Goal: Task Accomplishment & Management: Complete application form

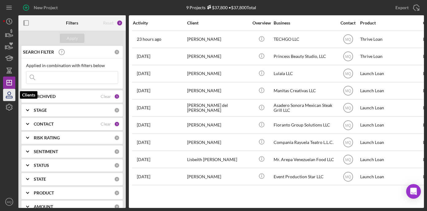
click at [12, 98] on icon "button" at bounding box center [9, 97] width 6 height 2
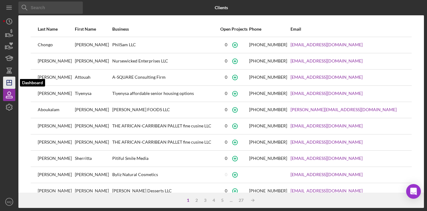
click at [5, 84] on icon "Icon/Dashboard" at bounding box center [9, 82] width 15 height 15
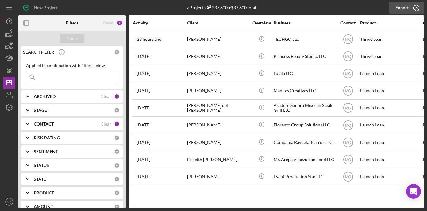
click at [414, 9] on icon "Icon/Export" at bounding box center [415, 7] width 15 height 15
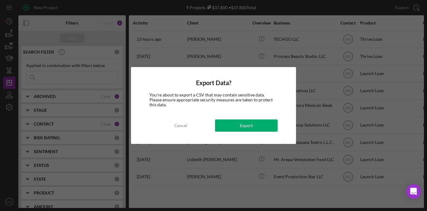
click at [177, 132] on div "Export Data? You're about to export a CSV that may contain sensitive data. Plea…" at bounding box center [213, 105] width 165 height 77
click at [177, 127] on div "Cancel" at bounding box center [180, 126] width 13 height 12
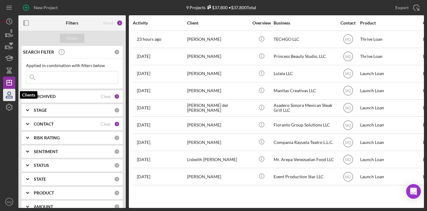
click at [7, 97] on icon "button" at bounding box center [9, 94] width 15 height 15
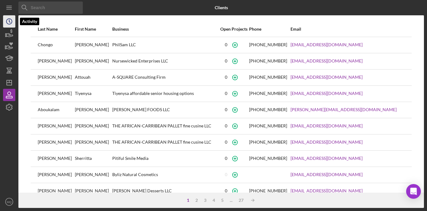
click at [10, 19] on circle "button" at bounding box center [9, 22] width 6 height 6
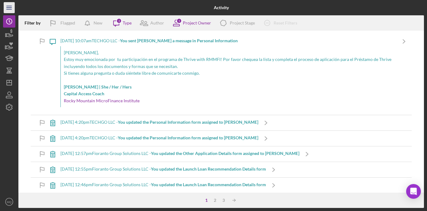
click at [7, 6] on line "button" at bounding box center [8, 6] width 5 height 0
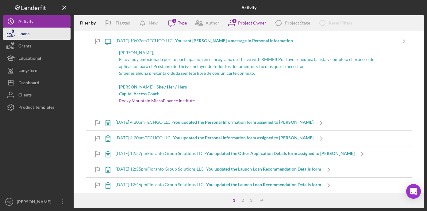
click at [34, 33] on button "Loans" at bounding box center [36, 34] width 67 height 12
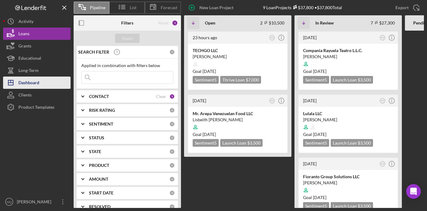
click at [39, 83] on div "Dashboard" at bounding box center [28, 84] width 21 height 14
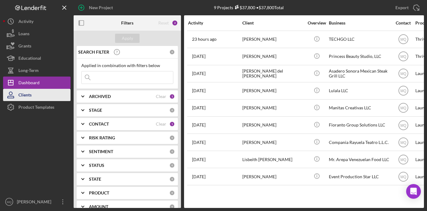
click at [35, 95] on button "Clients" at bounding box center [36, 95] width 67 height 12
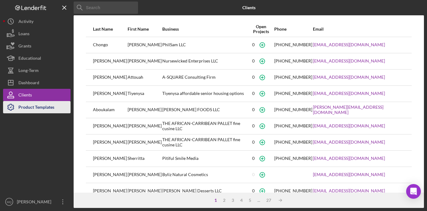
click at [39, 107] on div "Product Templates" at bounding box center [36, 108] width 36 height 14
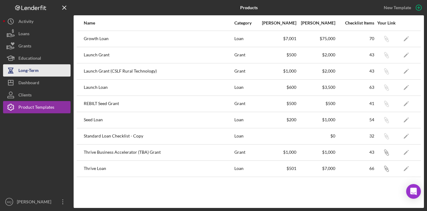
click at [22, 71] on div "Long-Term" at bounding box center [28, 71] width 20 height 14
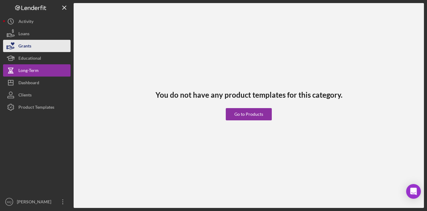
click at [42, 51] on button "Grants" at bounding box center [36, 46] width 67 height 12
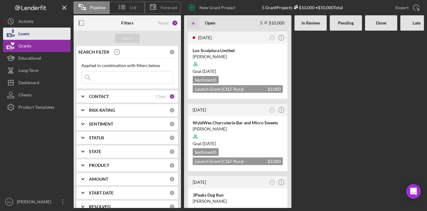
click at [40, 32] on button "Loans" at bounding box center [36, 34] width 67 height 12
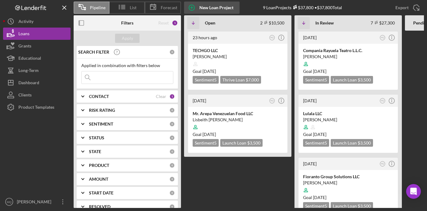
click at [193, 4] on icon "button" at bounding box center [191, 7] width 15 height 15
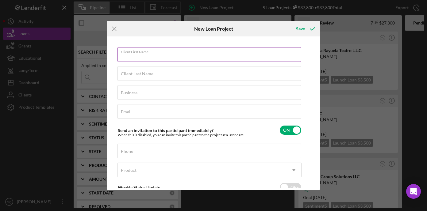
click at [161, 59] on input "Client First Name" at bounding box center [209, 54] width 184 height 15
paste input "[PERSON_NAME]"
type input "[PERSON_NAME]"
click at [148, 76] on input "Client Last Name" at bounding box center [209, 73] width 184 height 15
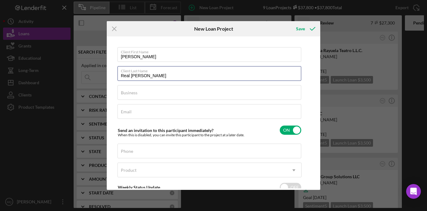
type input "Real [PERSON_NAME]"
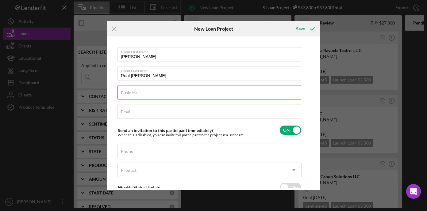
click at [159, 91] on div "Business Required" at bounding box center [209, 92] width 184 height 15
paste input "[PERSON_NAME] Snack LLC"
click at [131, 95] on input "[PERSON_NAME] Snack LLC" at bounding box center [209, 92] width 184 height 15
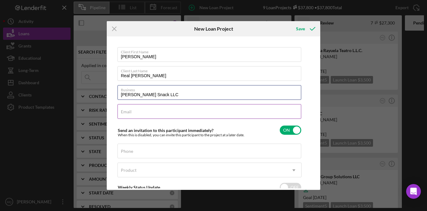
type input "[PERSON_NAME] Snack LLC"
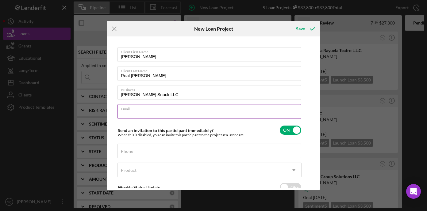
click at [160, 113] on input "Email" at bounding box center [209, 111] width 184 height 15
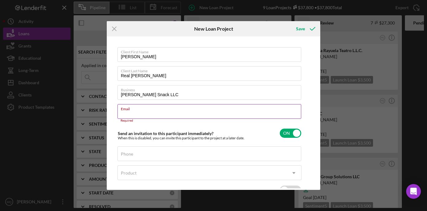
paste input "[EMAIL_ADDRESS][DOMAIN_NAME]"
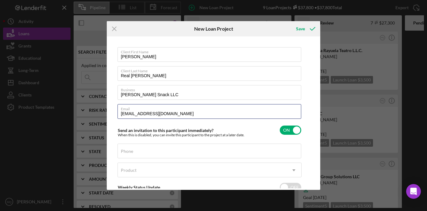
type input "[EMAIL_ADDRESS][DOMAIN_NAME]"
click at [305, 103] on div "Client First Name [PERSON_NAME] Client Last Name Real [PERSON_NAME] Business [P…" at bounding box center [213, 113] width 210 height 151
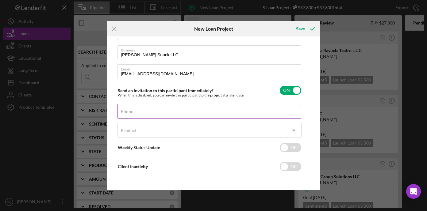
click at [183, 114] on input "Phone" at bounding box center [209, 111] width 184 height 15
paste input "[PHONE_NUMBER]"
type input "[PHONE_NUMBER]"
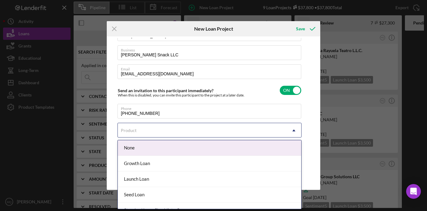
click at [273, 130] on div "Product" at bounding box center [202, 131] width 169 height 14
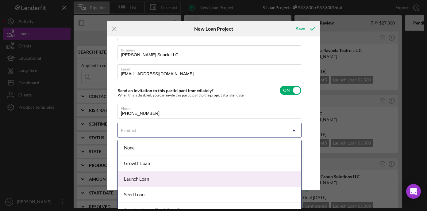
click at [165, 183] on div "Launch Loan" at bounding box center [209, 180] width 183 height 16
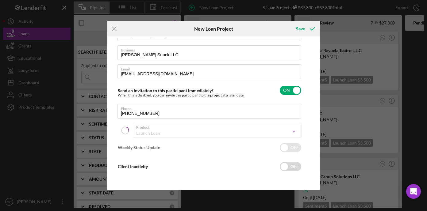
checkbox input "true"
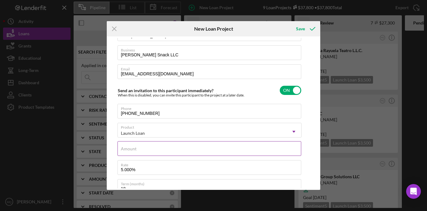
click at [191, 149] on div "Amount" at bounding box center [209, 148] width 184 height 15
type input "$3,000"
click at [303, 145] on div "Client First Name [PERSON_NAME] Client Last Name Real [PERSON_NAME] Business [P…" at bounding box center [213, 113] width 210 height 151
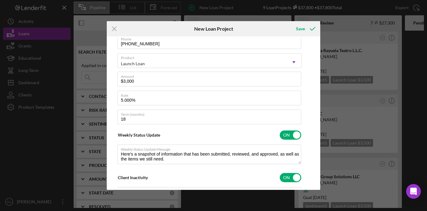
scroll to position [162, 0]
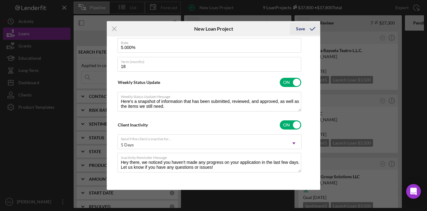
click at [306, 27] on icon "submit" at bounding box center [312, 28] width 15 height 15
checkbox input "false"
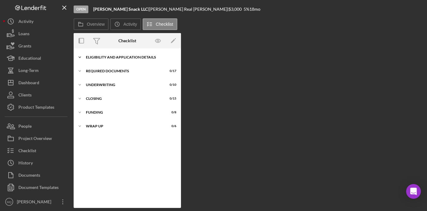
click at [123, 57] on div "Eligibility and Application Details" at bounding box center [129, 57] width 87 height 4
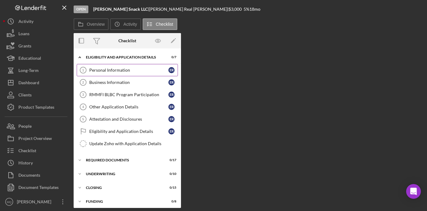
click at [131, 70] on div "Personal Information" at bounding box center [128, 70] width 79 height 5
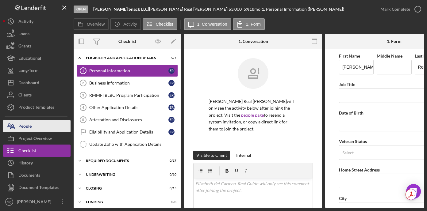
click at [42, 128] on button "People" at bounding box center [36, 126] width 67 height 12
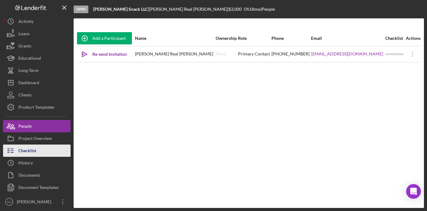
click at [25, 149] on div "Checklist" at bounding box center [27, 152] width 18 height 14
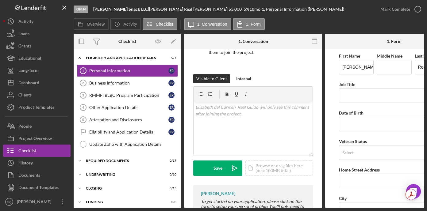
scroll to position [78, 0]
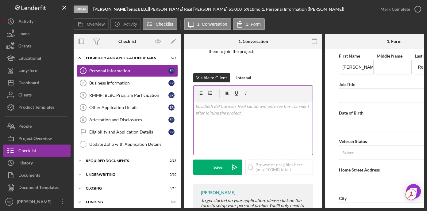
click at [262, 103] on p at bounding box center [253, 106] width 116 height 7
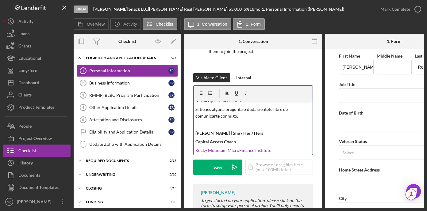
scroll to position [0, 0]
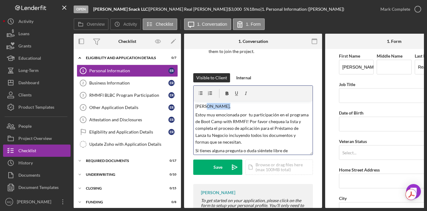
drag, startPoint x: 223, startPoint y: 108, endPoint x: 205, endPoint y: 109, distance: 18.1
click at [205, 109] on p "[PERSON_NAME]," at bounding box center [253, 106] width 116 height 7
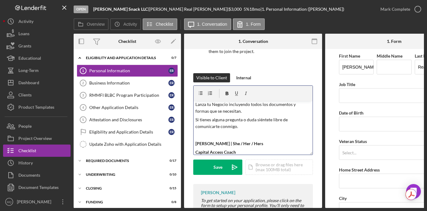
scroll to position [42, 0]
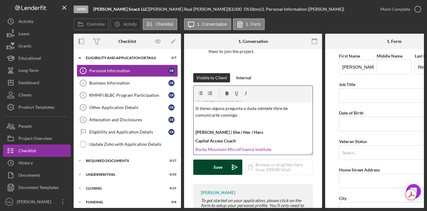
click at [219, 166] on div "Save" at bounding box center [217, 167] width 9 height 15
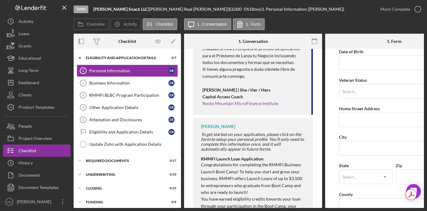
scroll to position [252, 0]
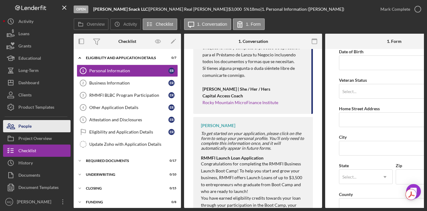
click at [41, 127] on button "People" at bounding box center [36, 126] width 67 height 12
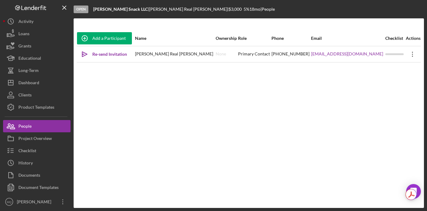
click at [411, 55] on icon "Icon/Overflow" at bounding box center [412, 54] width 15 height 15
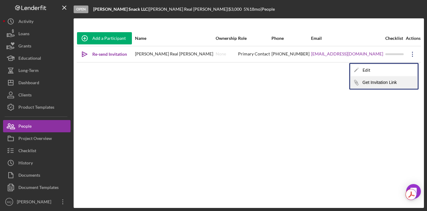
click at [385, 84] on button "Icon/Link Get Invitation Link" at bounding box center [383, 83] width 67 height 12
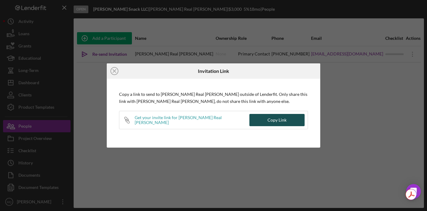
click at [291, 118] on button "Copy Link" at bounding box center [276, 120] width 55 height 12
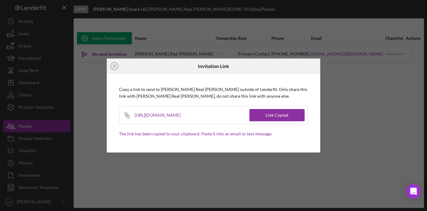
click at [350, 67] on div "Icon/Close Invitation Link Copy a link to send to [PERSON_NAME] Real [PERSON_NA…" at bounding box center [213, 105] width 427 height 211
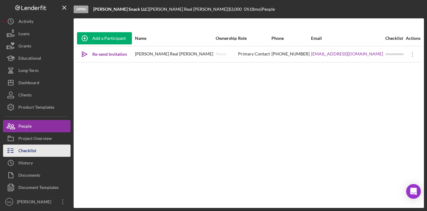
click at [31, 151] on div "Checklist" at bounding box center [27, 152] width 18 height 14
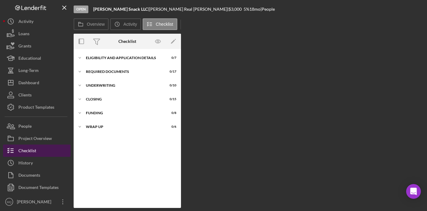
click at [31, 151] on div "Checklist" at bounding box center [27, 152] width 18 height 14
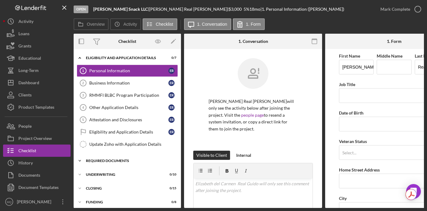
click at [123, 163] on div "Required Documents" at bounding box center [129, 161] width 87 height 4
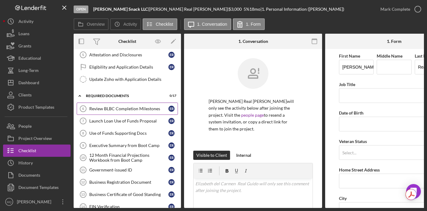
scroll to position [68, 0]
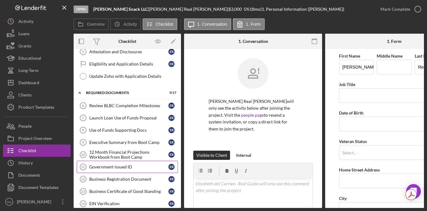
click at [120, 167] on div "Government-issued ID" at bounding box center [128, 167] width 79 height 5
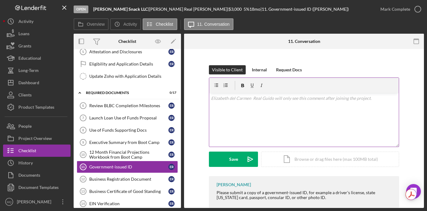
scroll to position [84, 0]
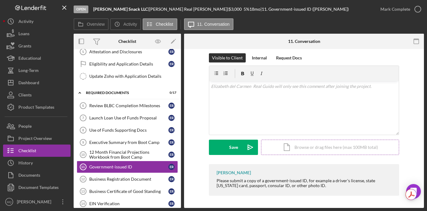
click at [322, 149] on div "Icon/Document Browse or drag files here (max 100MB total) Tap to choose files o…" at bounding box center [330, 147] width 138 height 15
click at [328, 152] on div "Icon/Document Browse or drag files here (max 100MB total) Tap to choose files o…" at bounding box center [330, 147] width 138 height 15
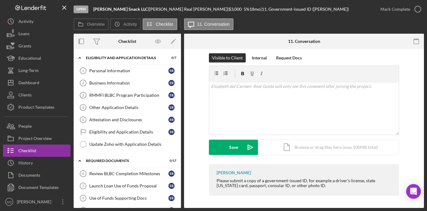
click at [348, 57] on div "Visible to Client Internal Request Docs" at bounding box center [304, 57] width 190 height 9
click at [148, 71] on div "Personal Information" at bounding box center [128, 70] width 79 height 5
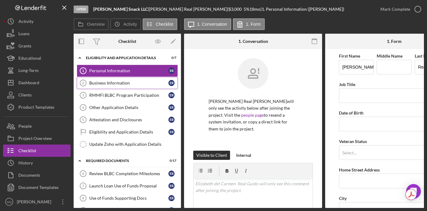
click at [143, 84] on div "Business Information" at bounding box center [128, 83] width 79 height 5
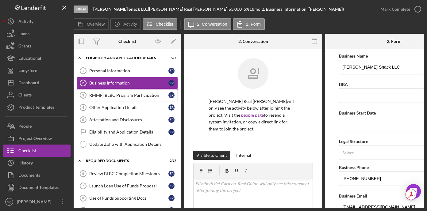
click at [139, 98] on link "RMMFI BLBC Program Participation 3 RMMFI BLBC Program Participation E R" at bounding box center [127, 95] width 101 height 12
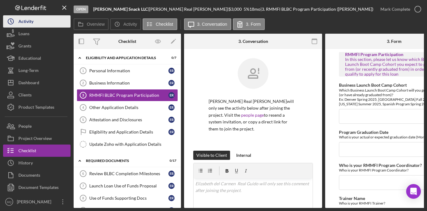
click at [58, 21] on button "Icon/History Activity" at bounding box center [36, 21] width 67 height 12
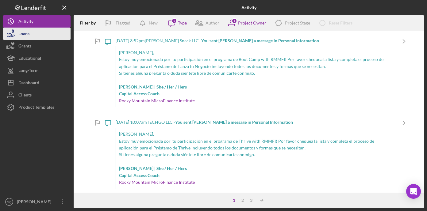
click at [41, 33] on button "Loans" at bounding box center [36, 34] width 67 height 12
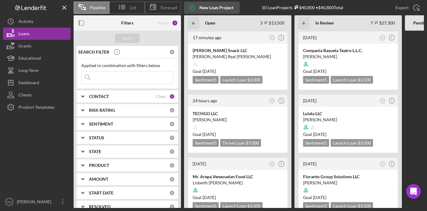
click at [193, 5] on circle "button" at bounding box center [192, 8] width 6 height 6
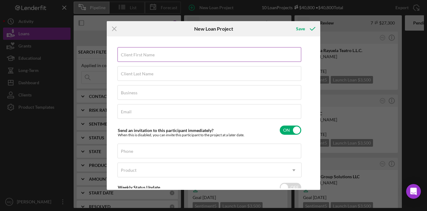
click at [152, 56] on label "Client First Name" at bounding box center [138, 54] width 34 height 5
click at [152, 56] on input "Client First Name" at bounding box center [209, 54] width 184 height 15
type input "[PERSON_NAME]"
click at [141, 77] on input "Client Last Name" at bounding box center [209, 73] width 184 height 15
click at [143, 55] on input "[PERSON_NAME]" at bounding box center [209, 54] width 184 height 15
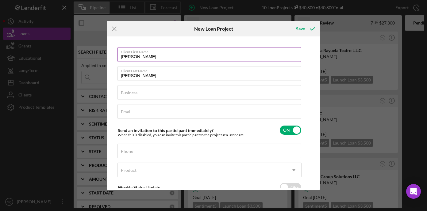
click at [144, 55] on input "[PERSON_NAME]" at bounding box center [209, 54] width 184 height 15
click at [144, 78] on input "[PERSON_NAME]" at bounding box center [209, 73] width 184 height 15
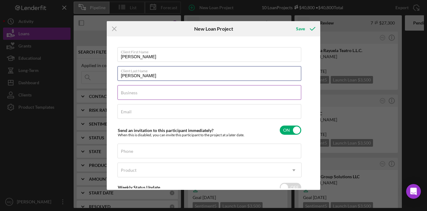
type input "[PERSON_NAME]"
click at [143, 97] on input "Business" at bounding box center [209, 92] width 184 height 15
paste input "[US_STATE] Cleaning LLC"
click at [129, 94] on input "[US_STATE] Cleaning LLC" at bounding box center [209, 92] width 184 height 15
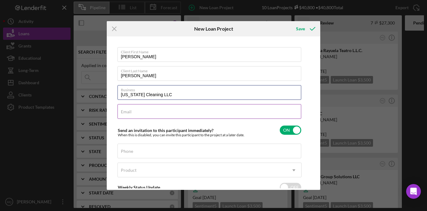
type input "[US_STATE] Cleaning LLC"
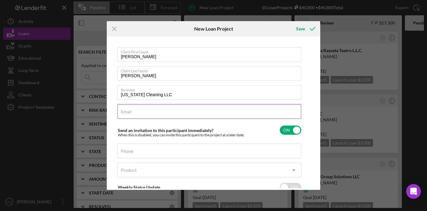
click at [144, 112] on input "Email" at bounding box center [209, 111] width 184 height 15
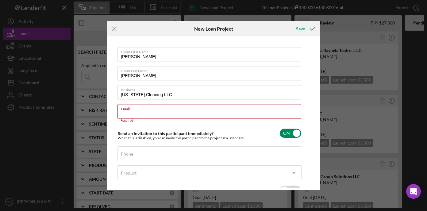
paste input "[EMAIL_ADDRESS][DOMAIN_NAME]"
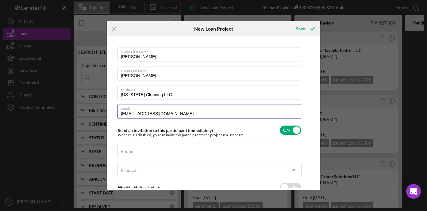
type input "[EMAIL_ADDRESS][DOMAIN_NAME]"
click at [309, 118] on div "Client First Name [PERSON_NAME] Client Last Name [PERSON_NAME] Business [US_STA…" at bounding box center [213, 113] width 210 height 151
click at [172, 154] on input "Phone" at bounding box center [209, 151] width 184 height 15
paste input "[PHONE_NUMBER]"
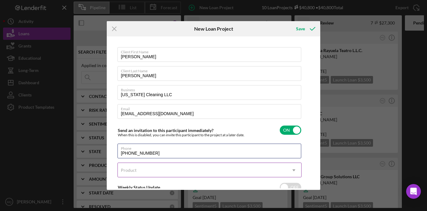
type input "[PHONE_NUMBER]"
click at [175, 170] on div "Product" at bounding box center [202, 170] width 169 height 14
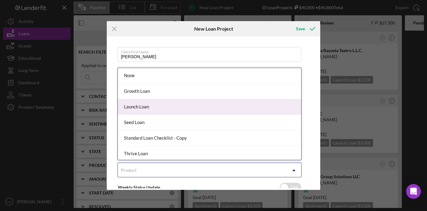
click at [183, 106] on div "Launch Loan" at bounding box center [209, 107] width 183 height 16
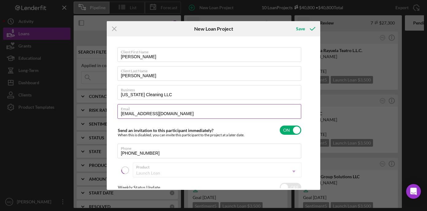
checkbox input "true"
click at [308, 126] on div "Client First Name [PERSON_NAME] Client Last Name [PERSON_NAME] Business [US_STA…" at bounding box center [213, 113] width 210 height 151
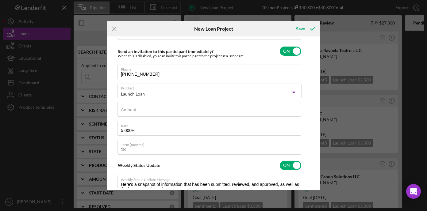
scroll to position [80, 0]
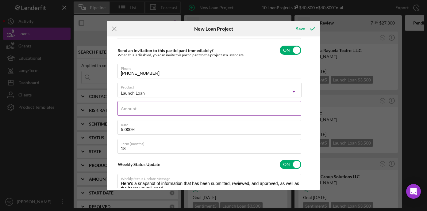
click at [206, 110] on input "Amount" at bounding box center [209, 108] width 184 height 15
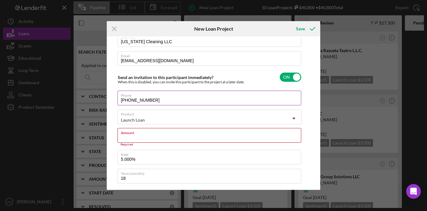
scroll to position [54, 0]
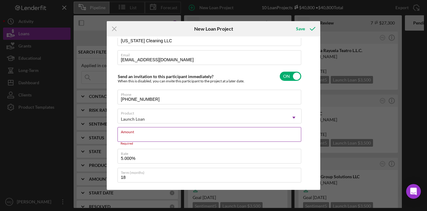
click at [216, 137] on input "Amount" at bounding box center [209, 134] width 184 height 15
type input "$3,500"
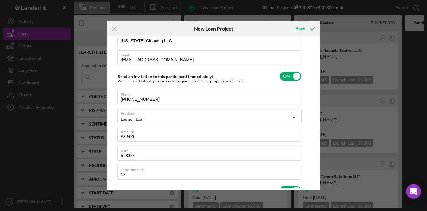
click at [307, 129] on div "Client First Name [PERSON_NAME] Client Last Name [PERSON_NAME] Business [US_STA…" at bounding box center [213, 113] width 210 height 151
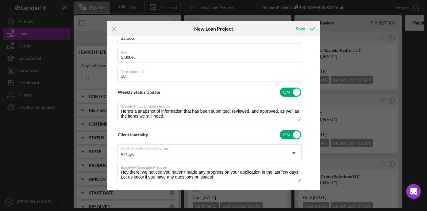
scroll to position [162, 0]
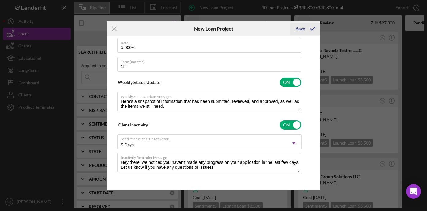
click at [312, 26] on icon "submit" at bounding box center [312, 28] width 15 height 15
checkbox input "false"
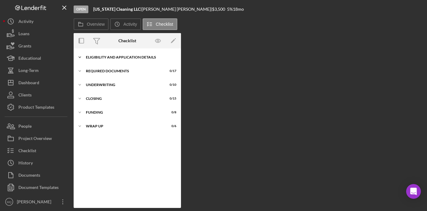
click at [134, 57] on div "Eligibility and Application Details" at bounding box center [129, 57] width 87 height 4
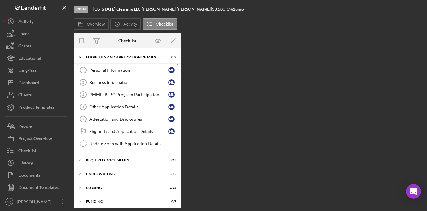
click at [134, 68] on div "Personal Information" at bounding box center [128, 70] width 79 height 5
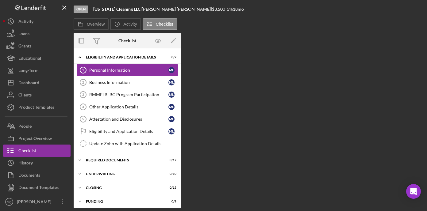
click at [134, 68] on div "Personal Information" at bounding box center [128, 70] width 79 height 5
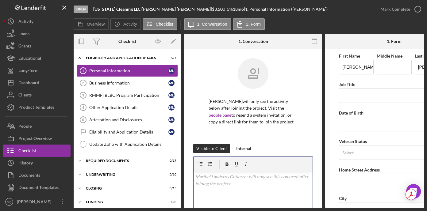
click at [238, 190] on div "v Color teal Color pink Remove color Add row above Add row below Add column bef…" at bounding box center [252, 199] width 119 height 54
paste div
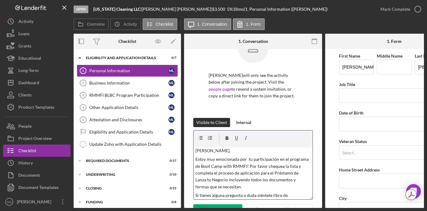
click at [224, 154] on p "[PERSON_NAME]," at bounding box center [253, 150] width 116 height 7
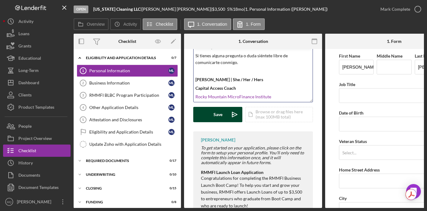
scroll to position [129, 0]
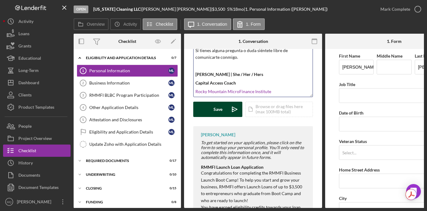
click at [222, 117] on button "Save Icon/icon-invite-send" at bounding box center [217, 109] width 49 height 15
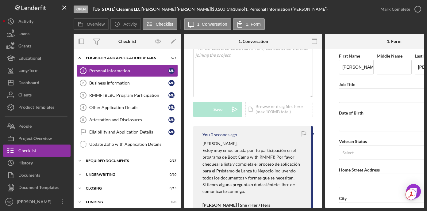
scroll to position [0, 0]
click at [40, 127] on button "People" at bounding box center [36, 126] width 67 height 12
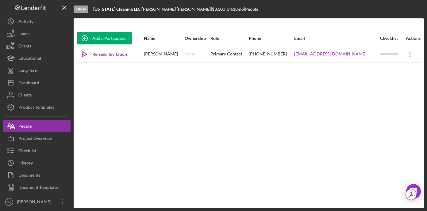
click at [406, 53] on icon "Icon/Overflow" at bounding box center [409, 54] width 15 height 15
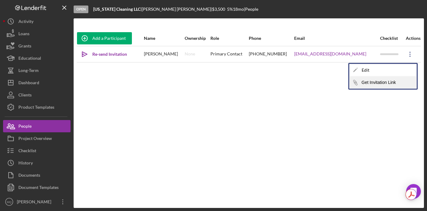
click at [378, 81] on button "Icon/Link Get Invitation Link" at bounding box center [382, 83] width 67 height 12
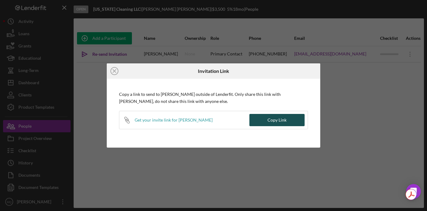
click at [282, 121] on div "Copy Link" at bounding box center [276, 120] width 19 height 12
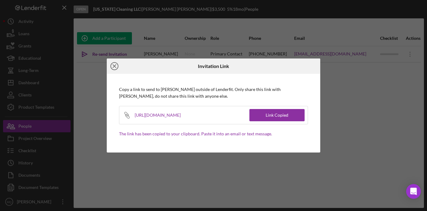
click at [115, 63] on icon "Icon/Close" at bounding box center [114, 66] width 15 height 15
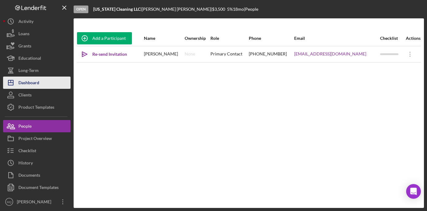
click at [54, 82] on button "Icon/Dashboard Dashboard" at bounding box center [36, 83] width 67 height 12
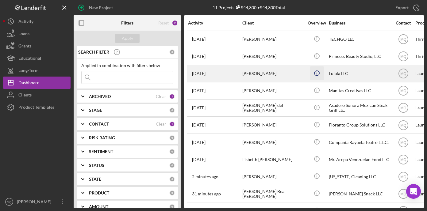
scroll to position [13, 0]
